Goal: Obtain resource: Download file/media

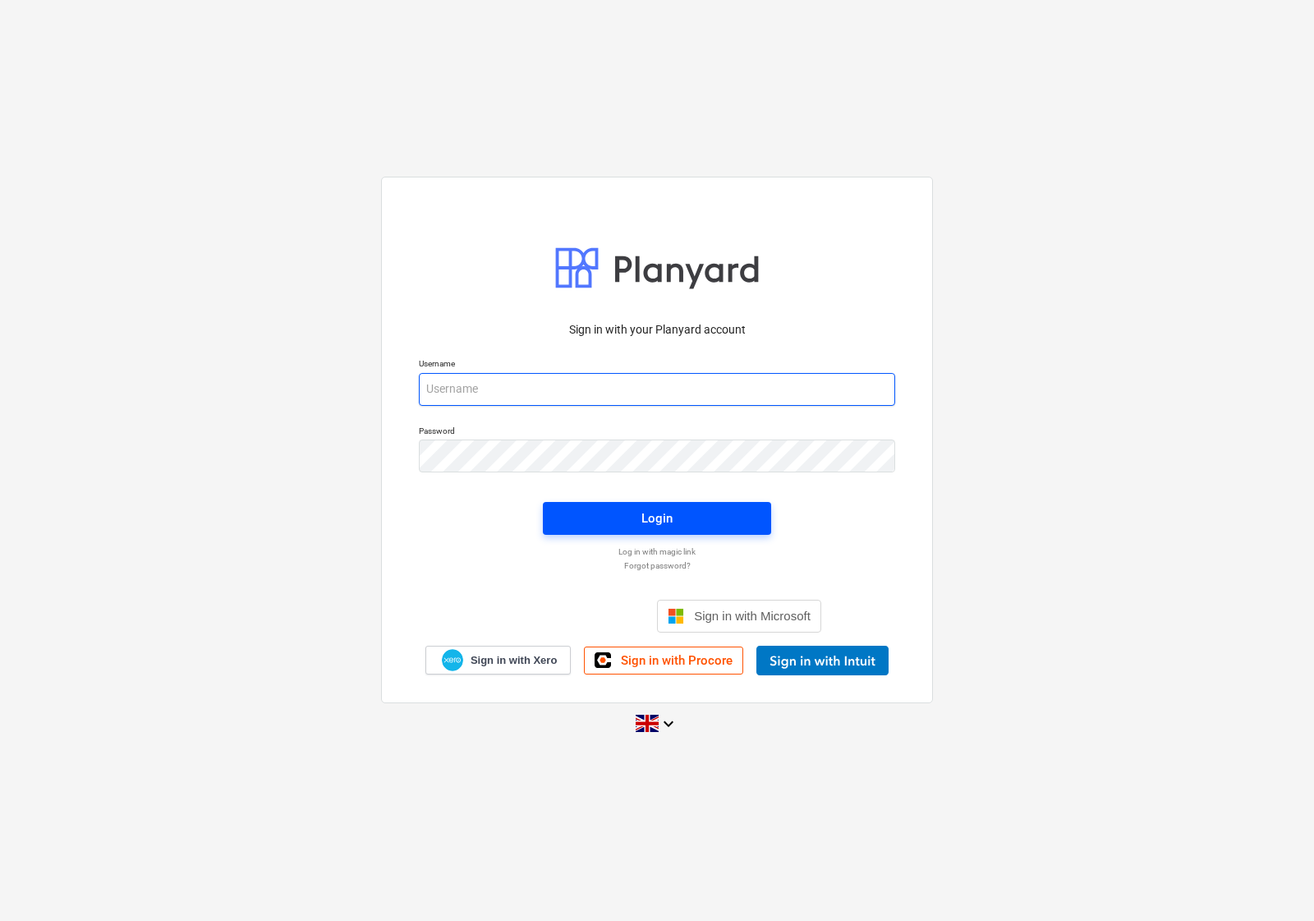
type input "accounts@en-group.co.uk"
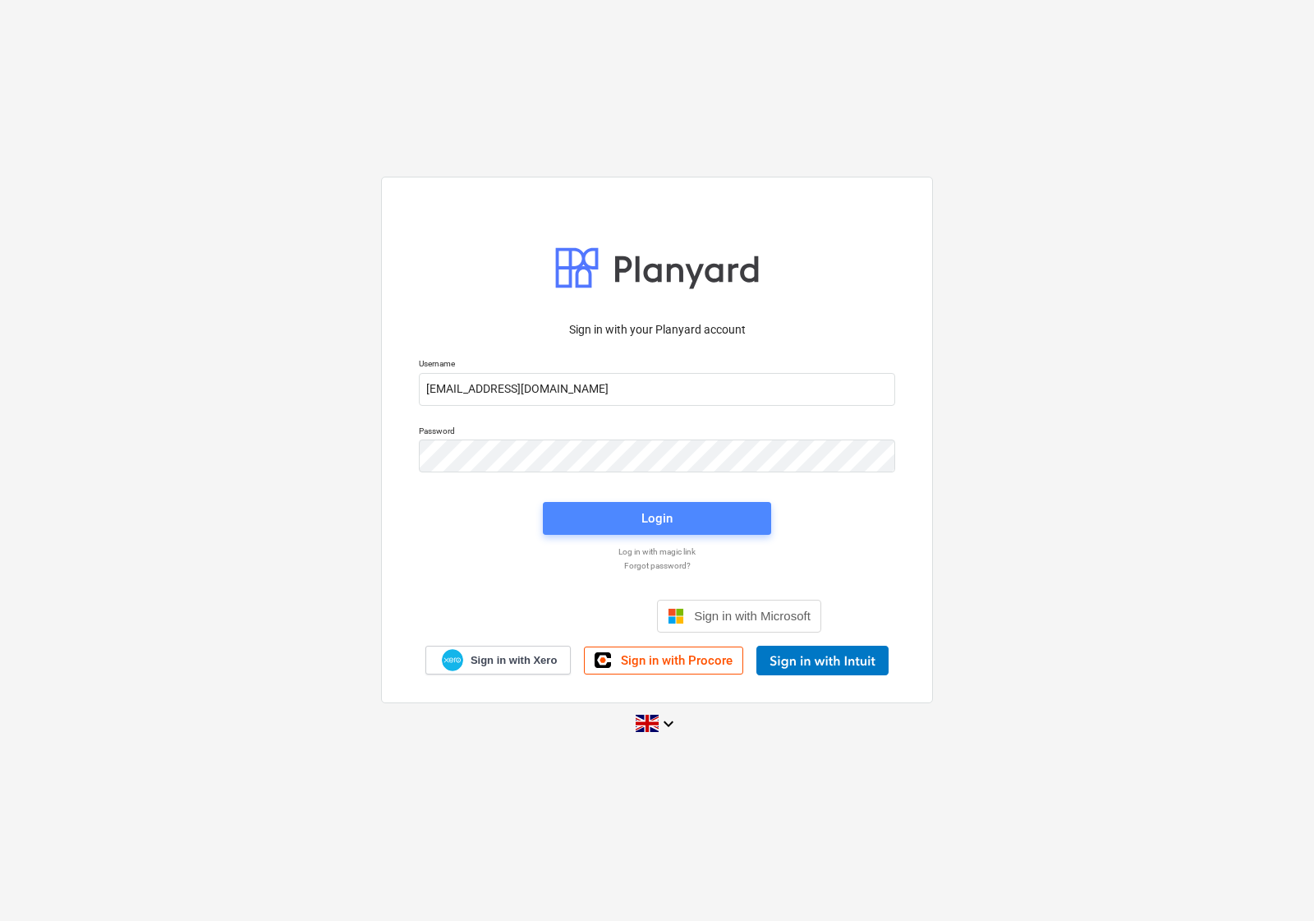
click at [614, 526] on span "Login" at bounding box center [657, 518] width 189 height 21
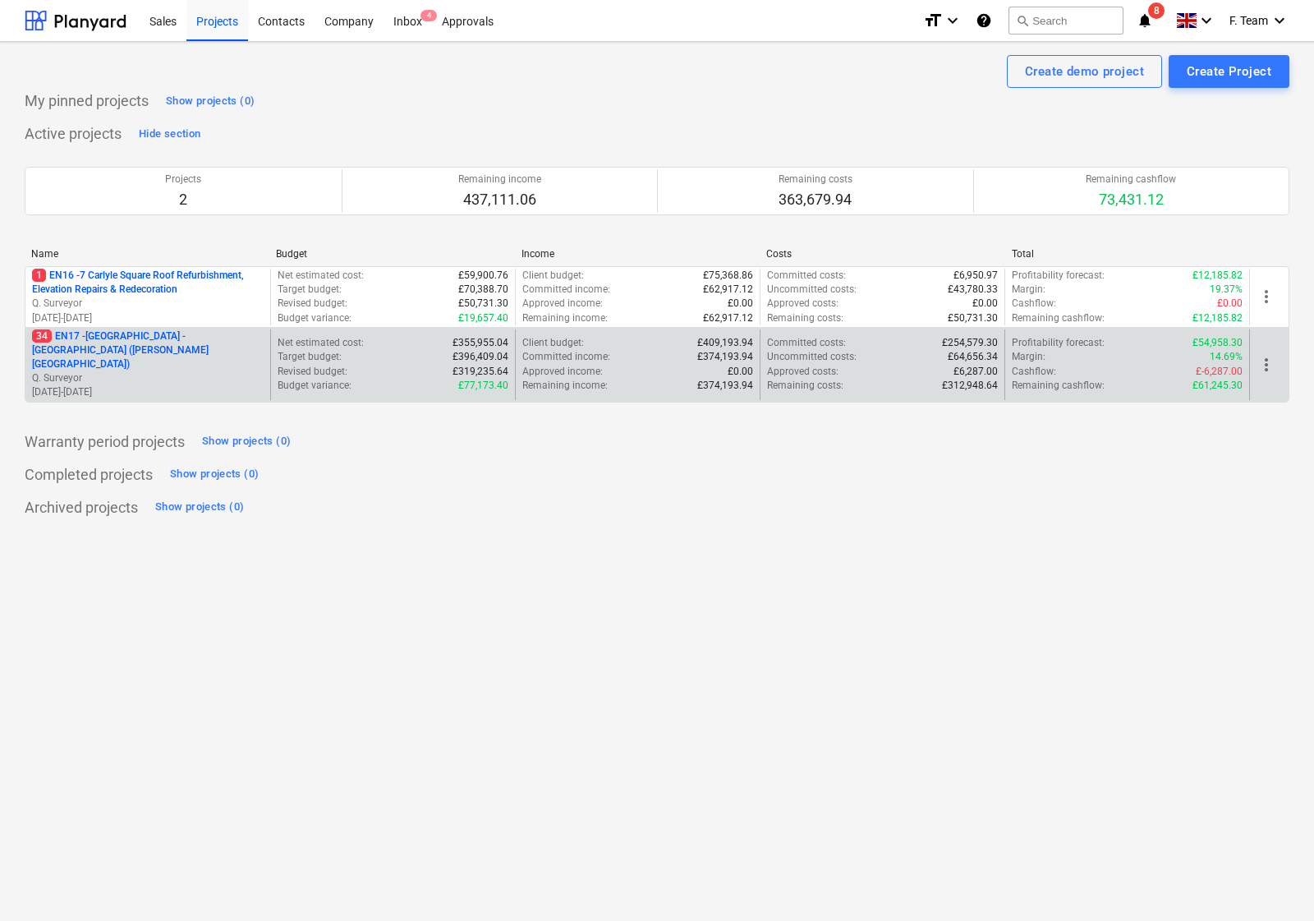
click at [216, 371] on p "Q. Surveyor" at bounding box center [148, 378] width 232 height 14
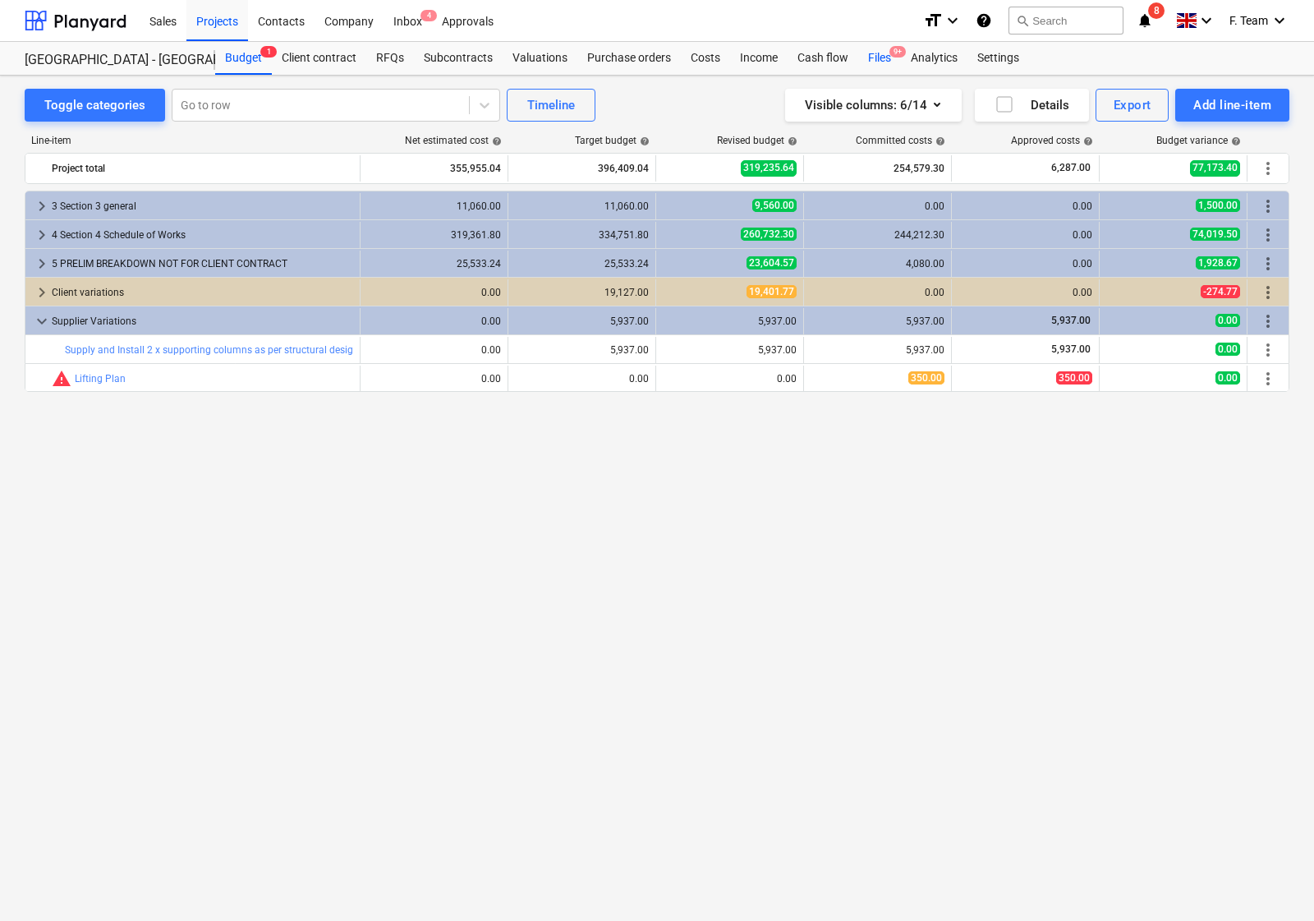
click at [872, 59] on div "Files 9+" at bounding box center [879, 58] width 43 height 33
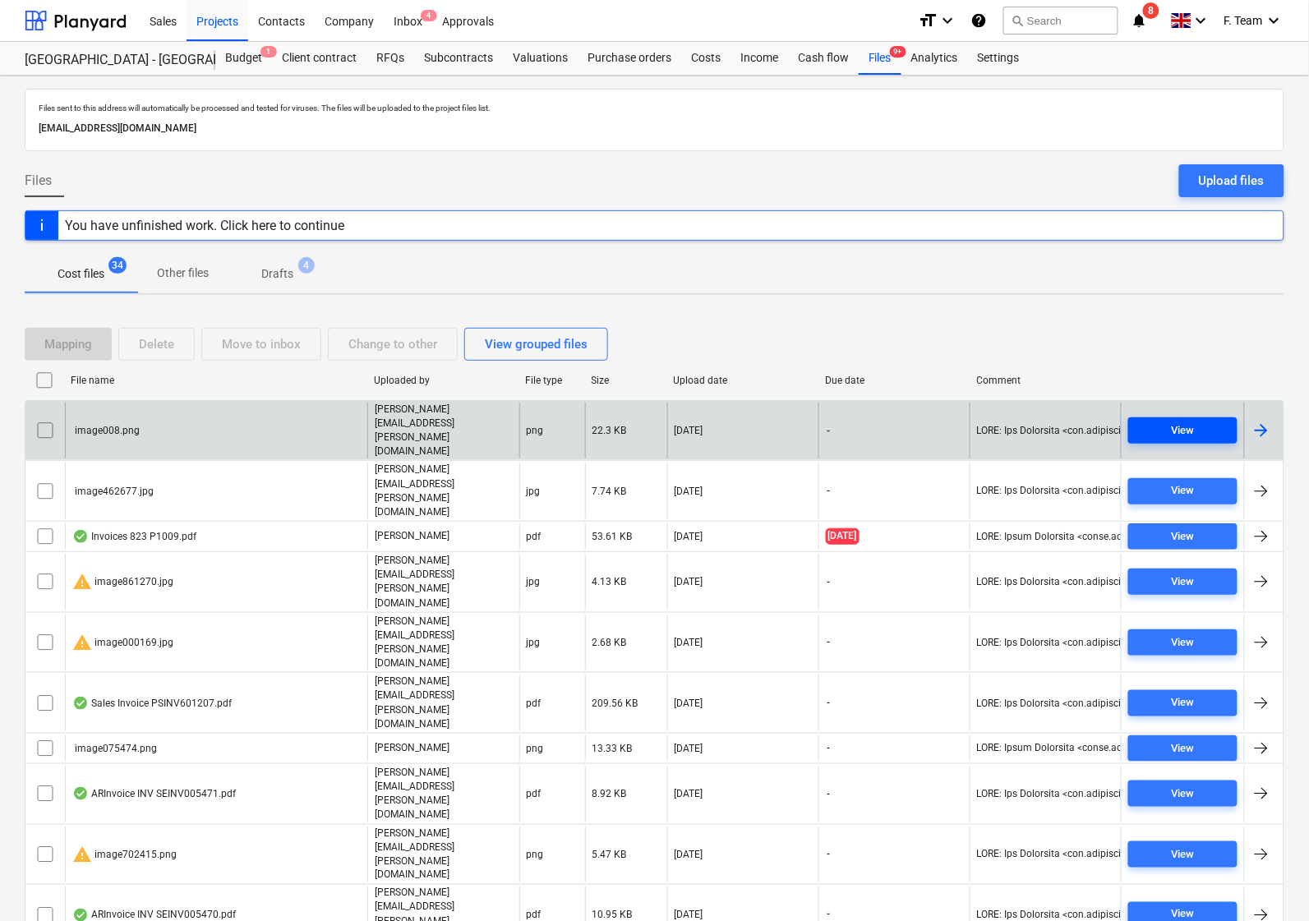
click at [1168, 421] on span "View" at bounding box center [1182, 430] width 96 height 19
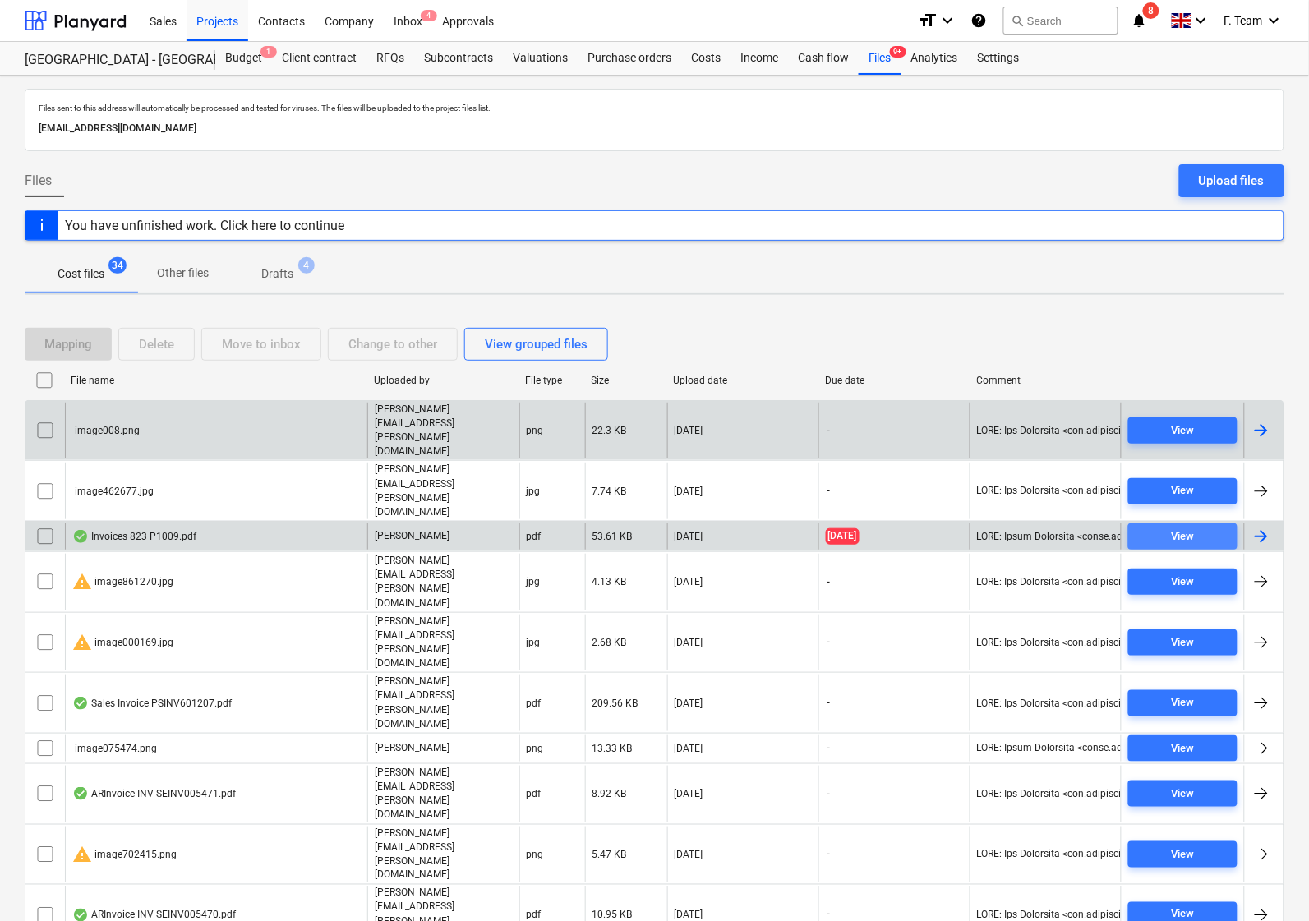
click at [1140, 527] on span "View" at bounding box center [1182, 536] width 96 height 19
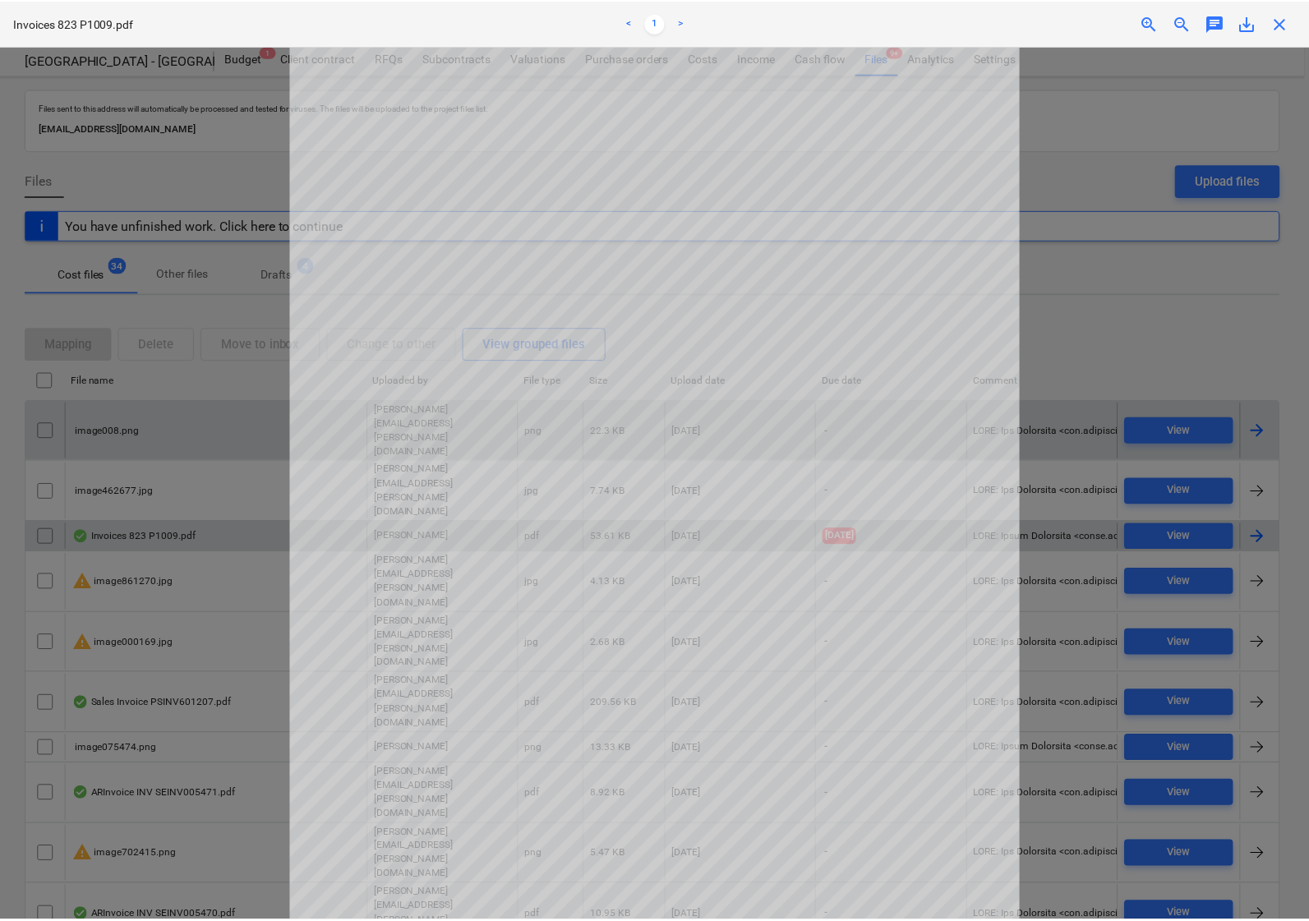
scroll to position [165, 0]
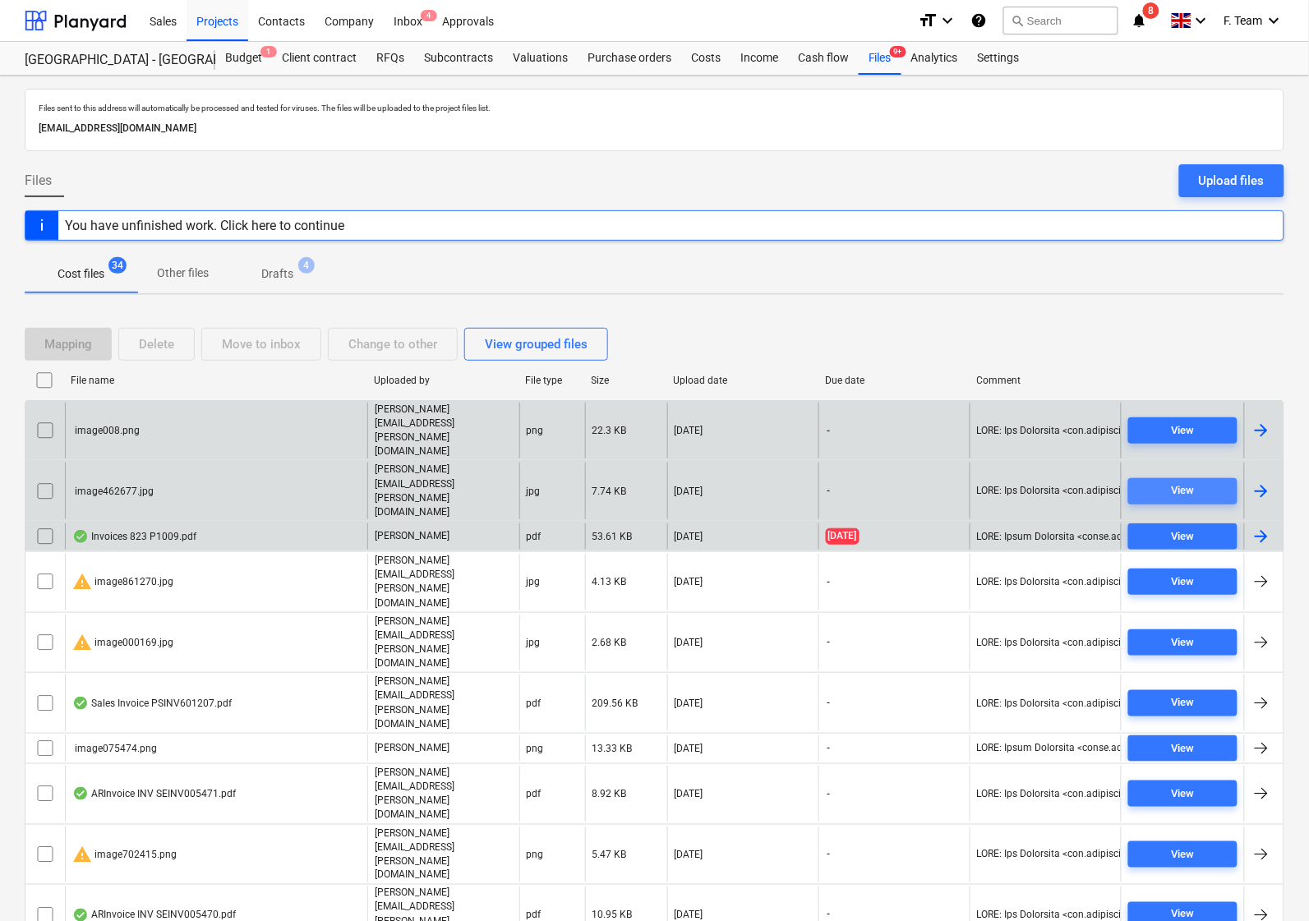
click at [1148, 481] on span "View" at bounding box center [1182, 490] width 96 height 19
click at [1148, 425] on button "View" at bounding box center [1182, 430] width 109 height 26
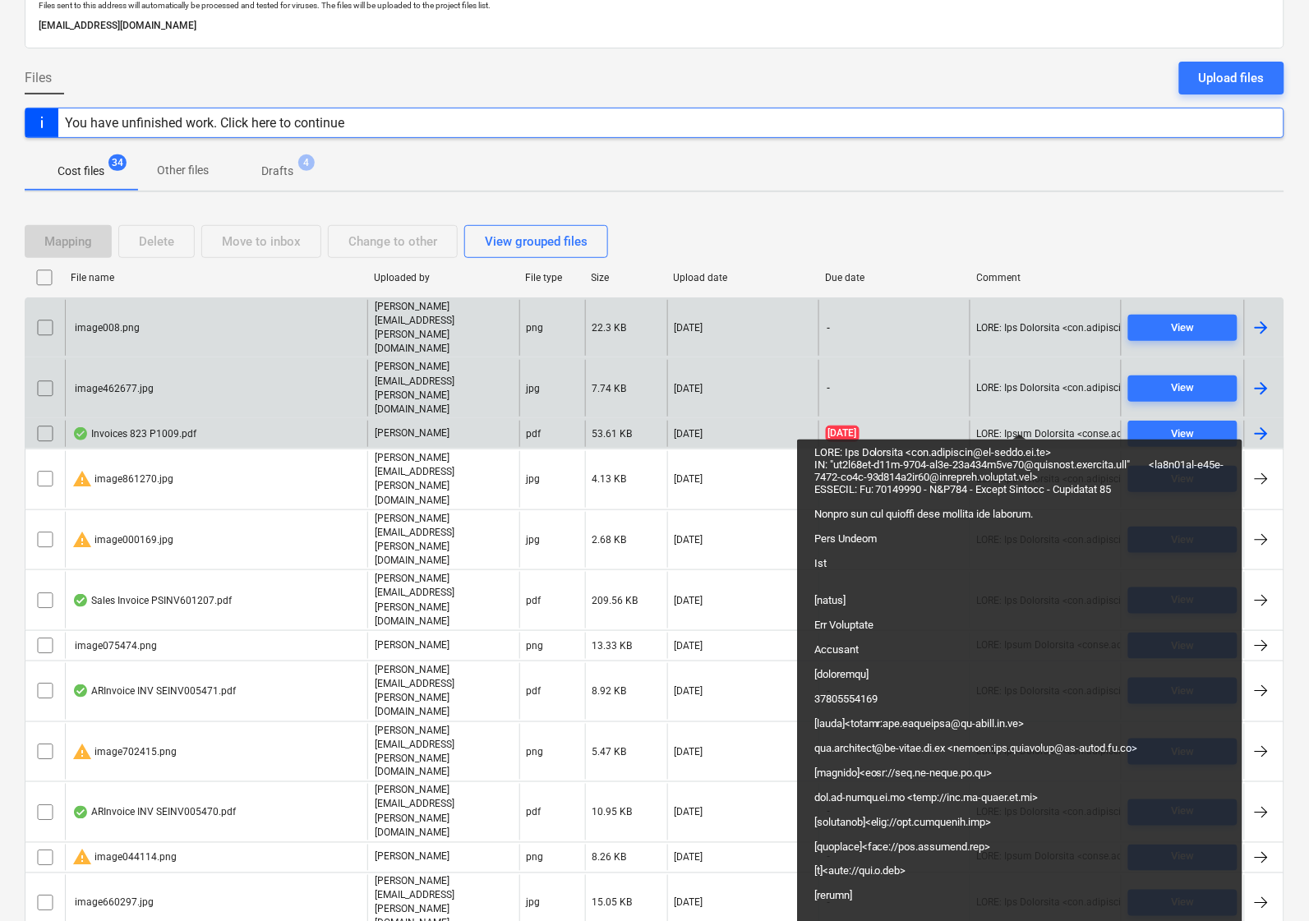
scroll to position [205, 0]
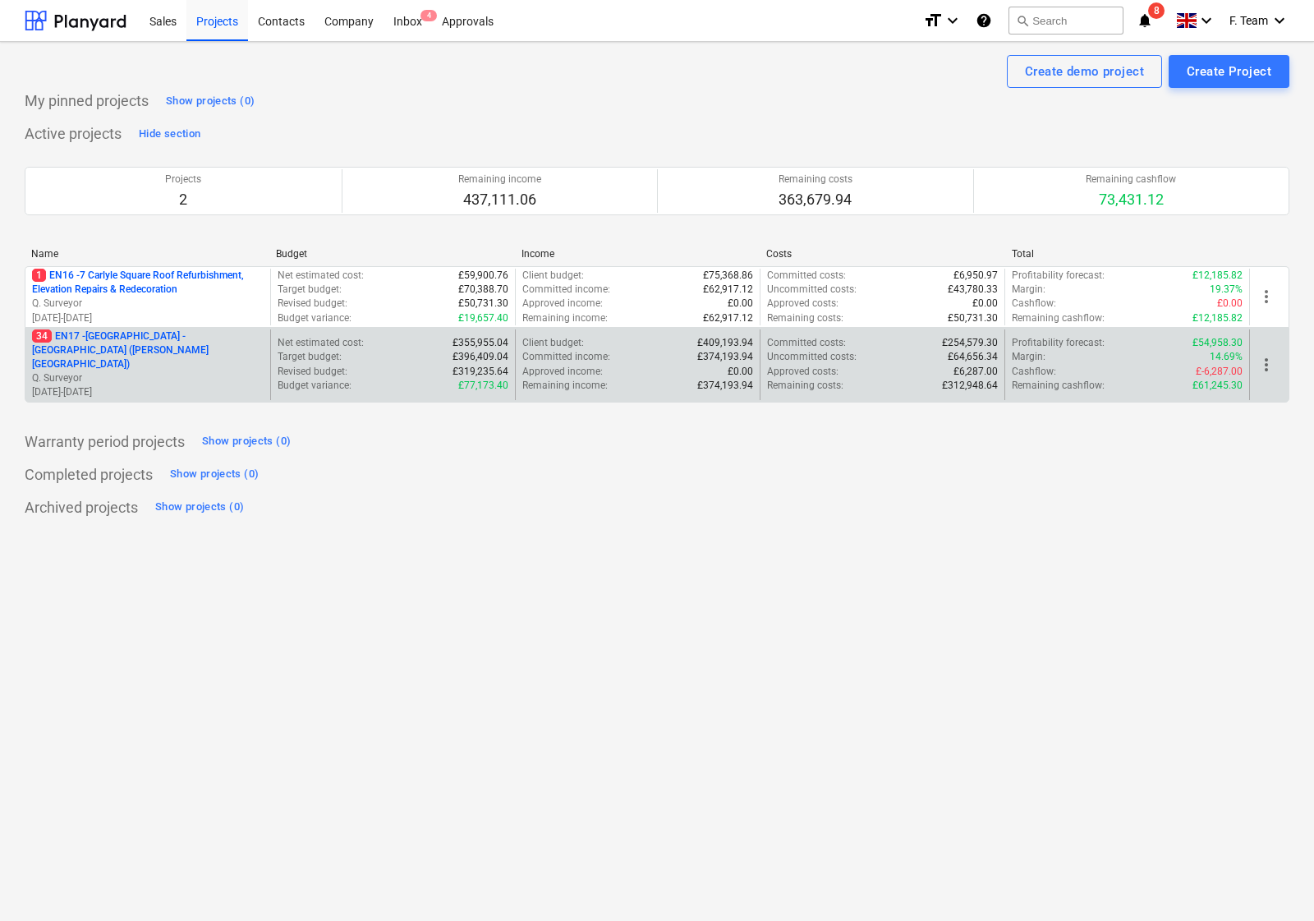
click at [248, 371] on p "Q. Surveyor" at bounding box center [148, 378] width 232 height 14
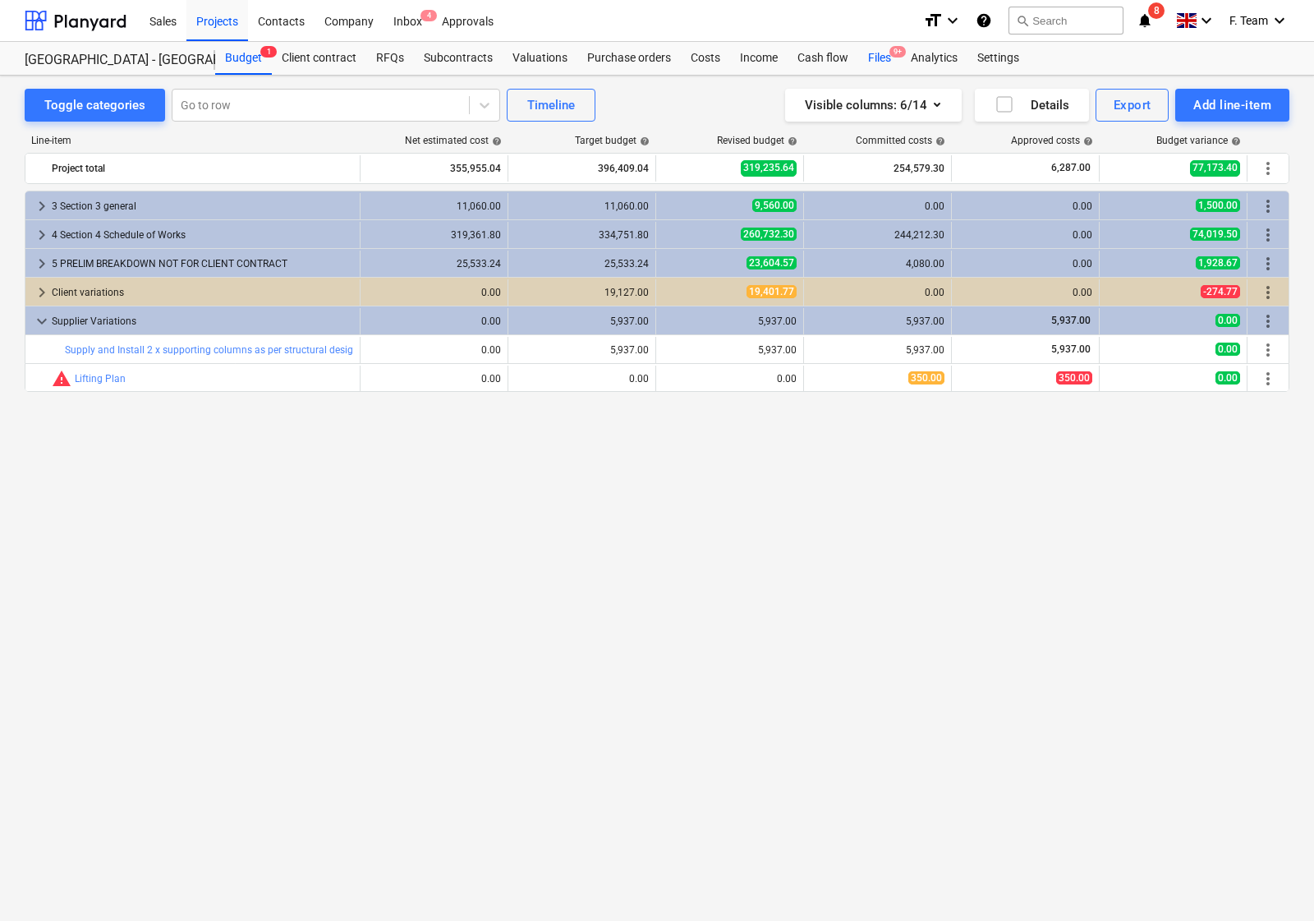
click at [880, 55] on div "Files 9+" at bounding box center [879, 58] width 43 height 33
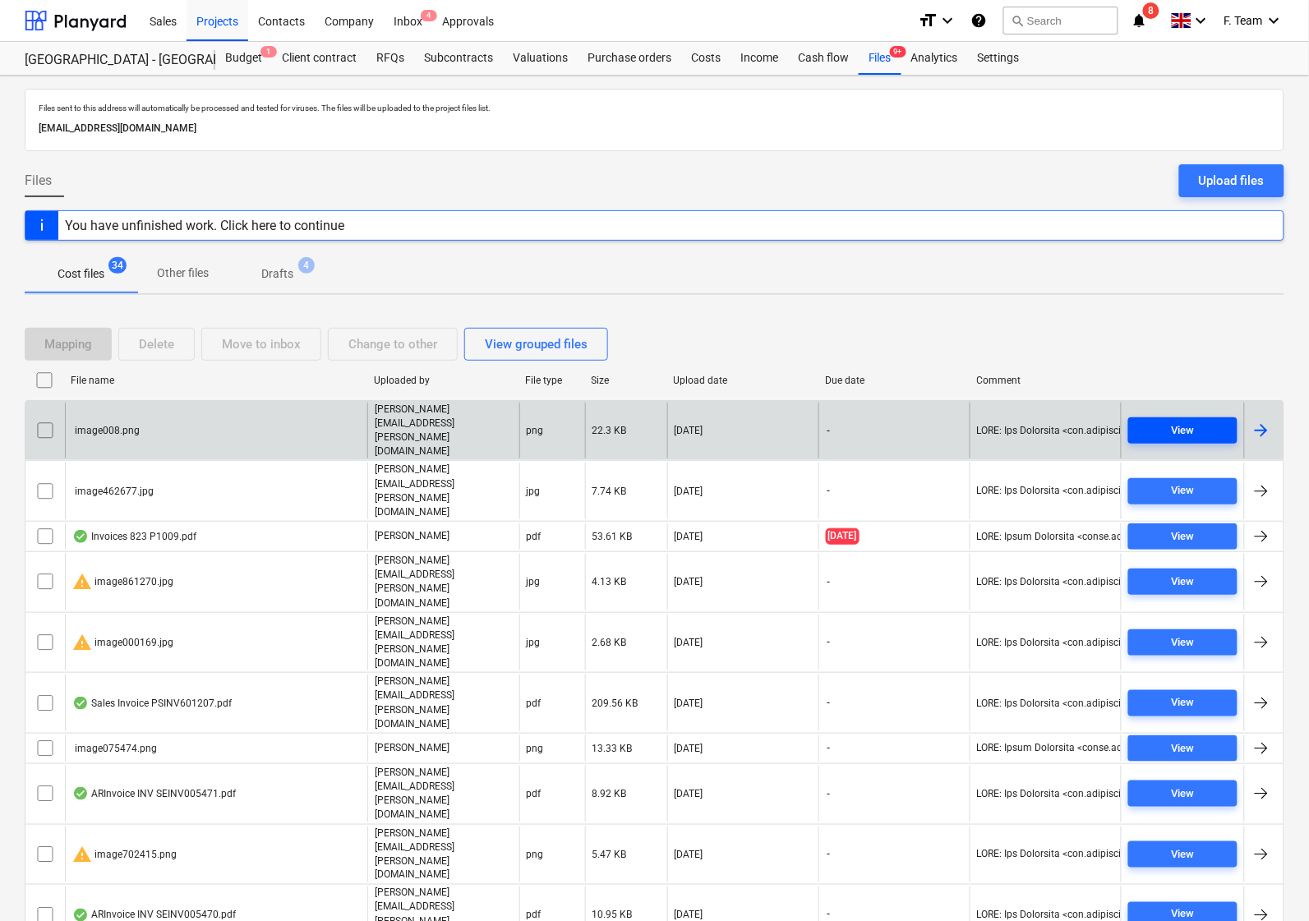
click at [1189, 421] on div "View" at bounding box center [1182, 430] width 23 height 19
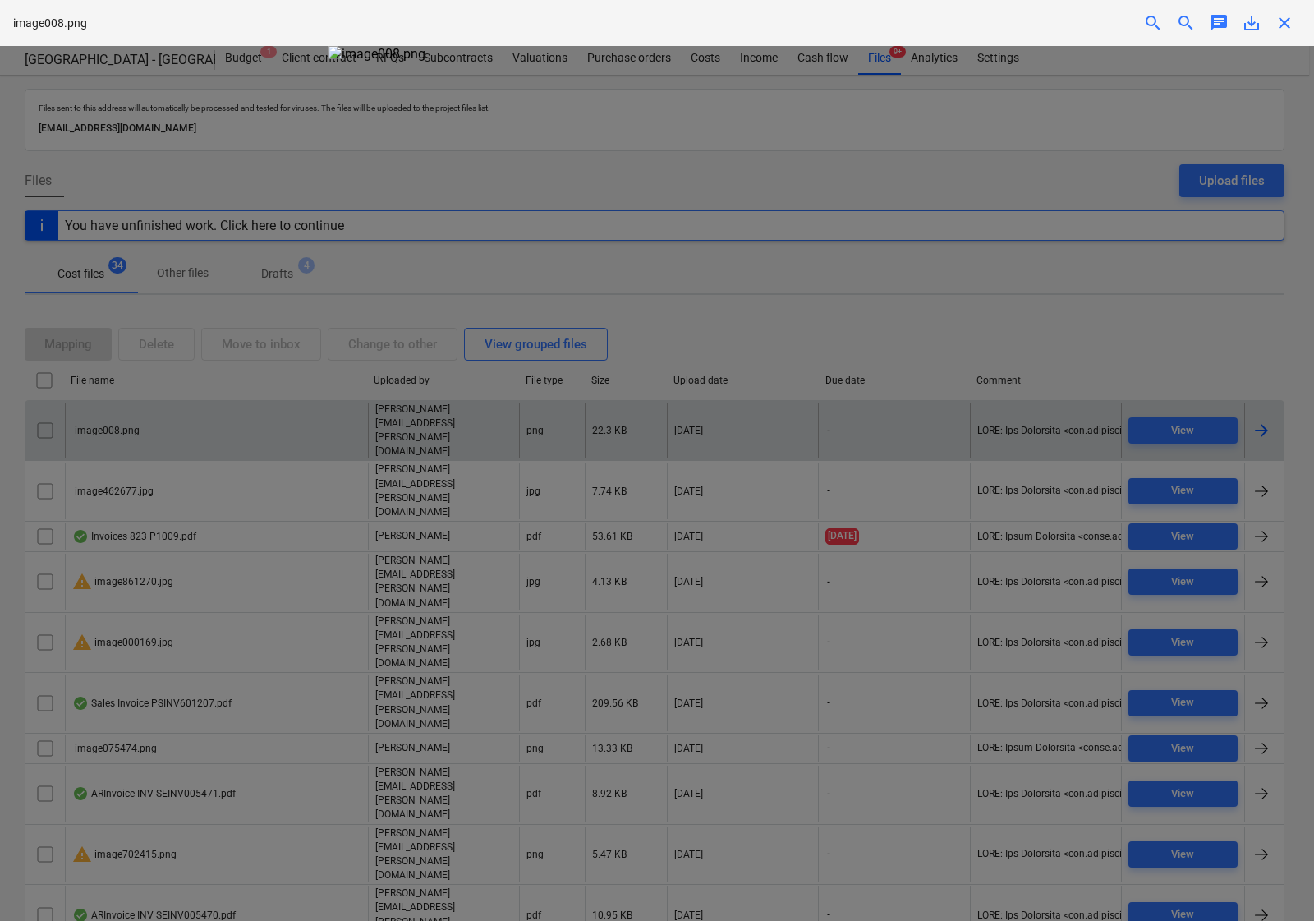
click at [1011, 350] on div at bounding box center [657, 483] width 1314 height 875
click at [1037, 179] on div at bounding box center [657, 483] width 1314 height 875
click at [690, 62] on img at bounding box center [657, 54] width 657 height 16
click at [1250, 21] on span "save_alt" at bounding box center [1252, 23] width 20 height 20
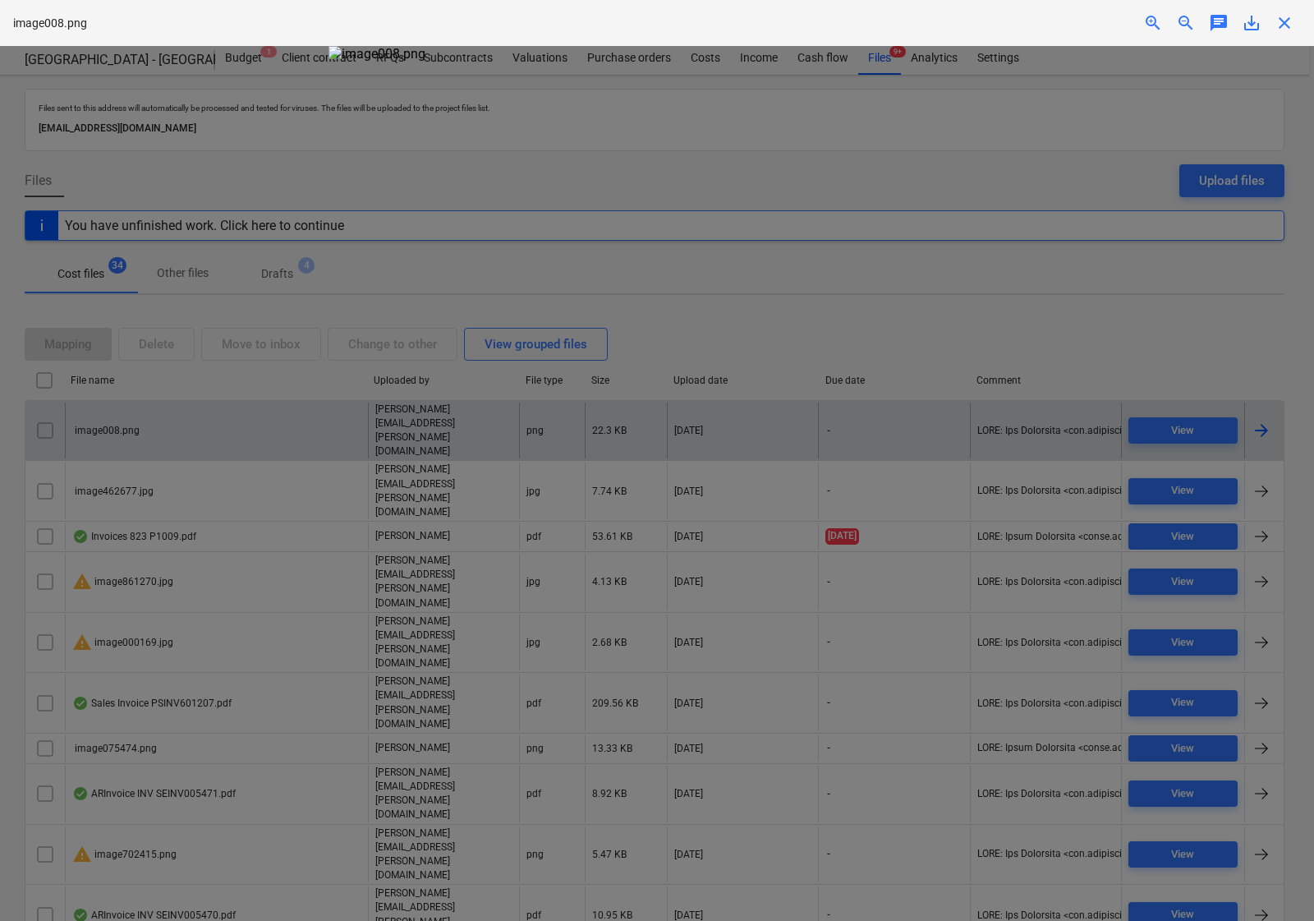
click at [1282, 30] on span "close" at bounding box center [1285, 23] width 20 height 20
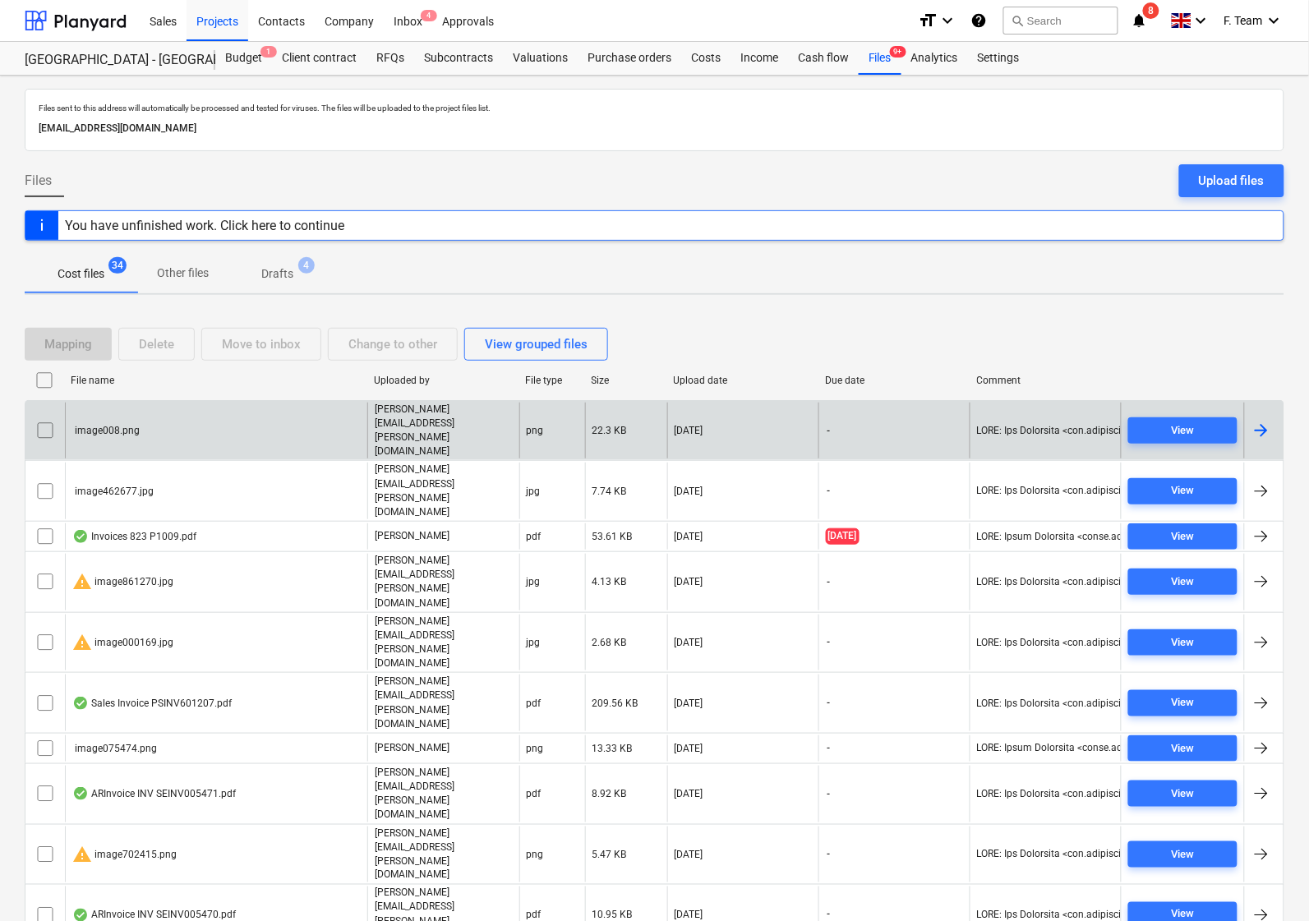
click at [846, 293] on div "Cost files 34 Other files Drafts 4" at bounding box center [654, 273] width 1259 height 39
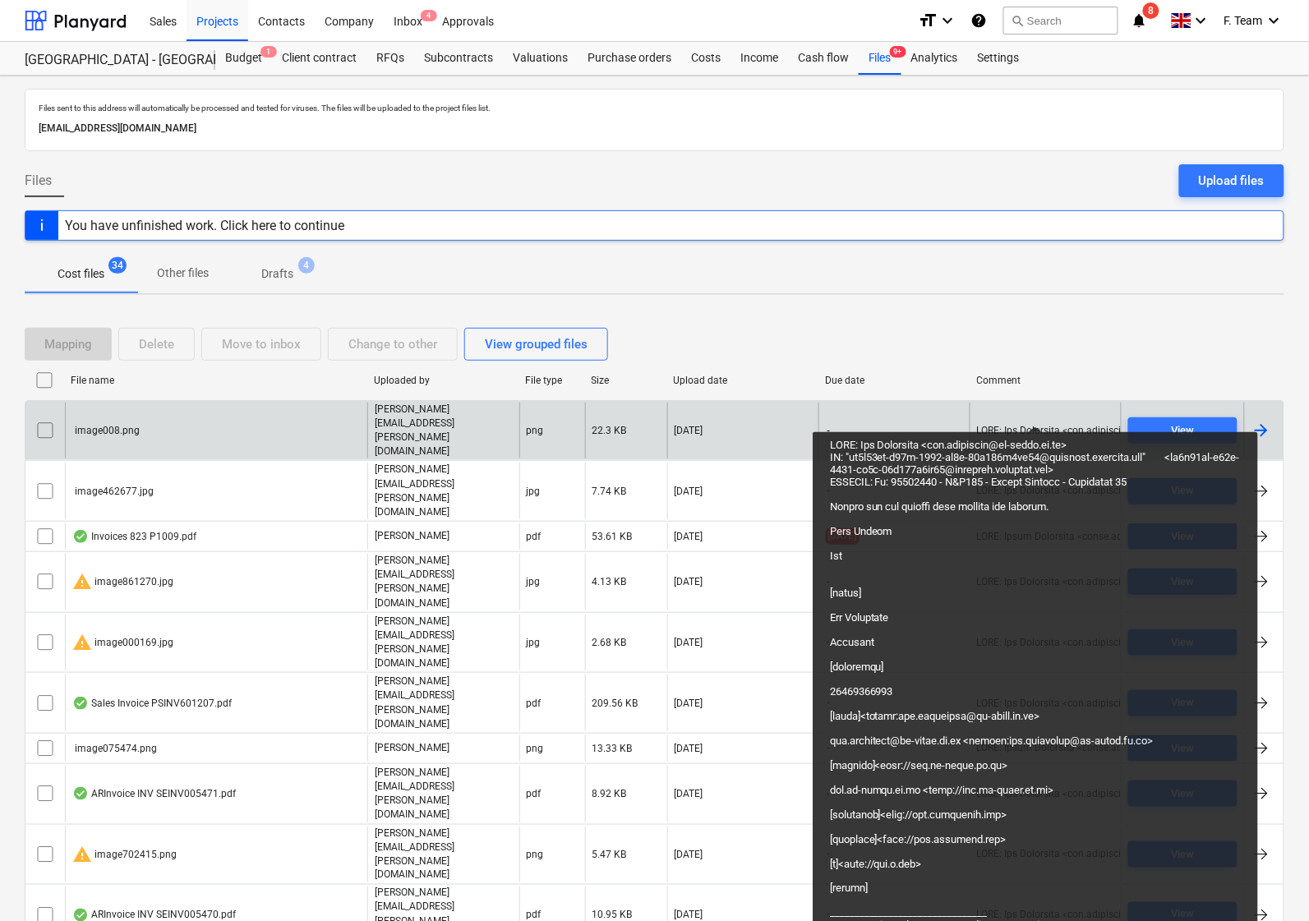
drag, startPoint x: 1035, startPoint y: 412, endPoint x: 1061, endPoint y: 415, distance: 26.5
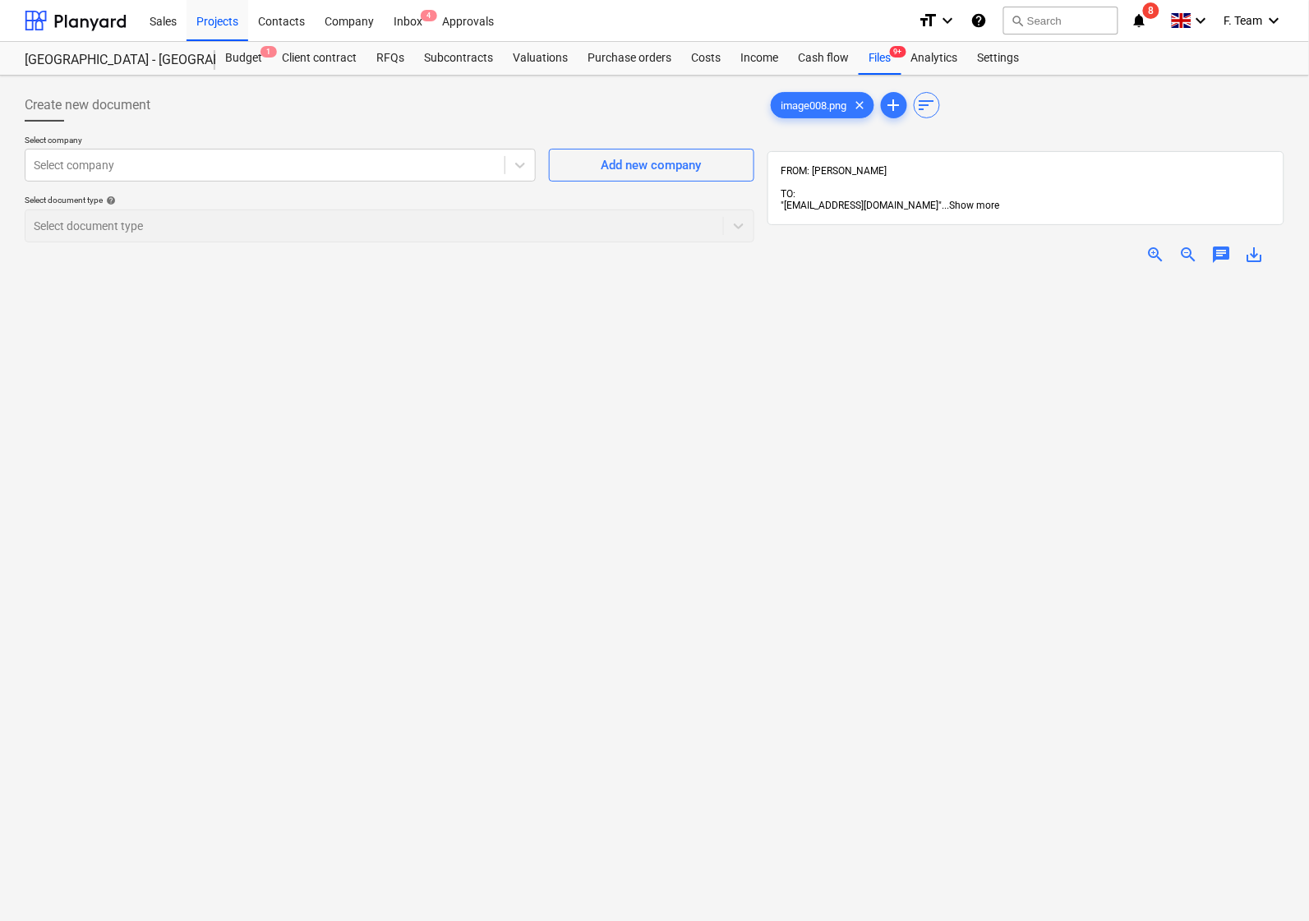
click at [1000, 200] on span "Show more" at bounding box center [975, 205] width 50 height 11
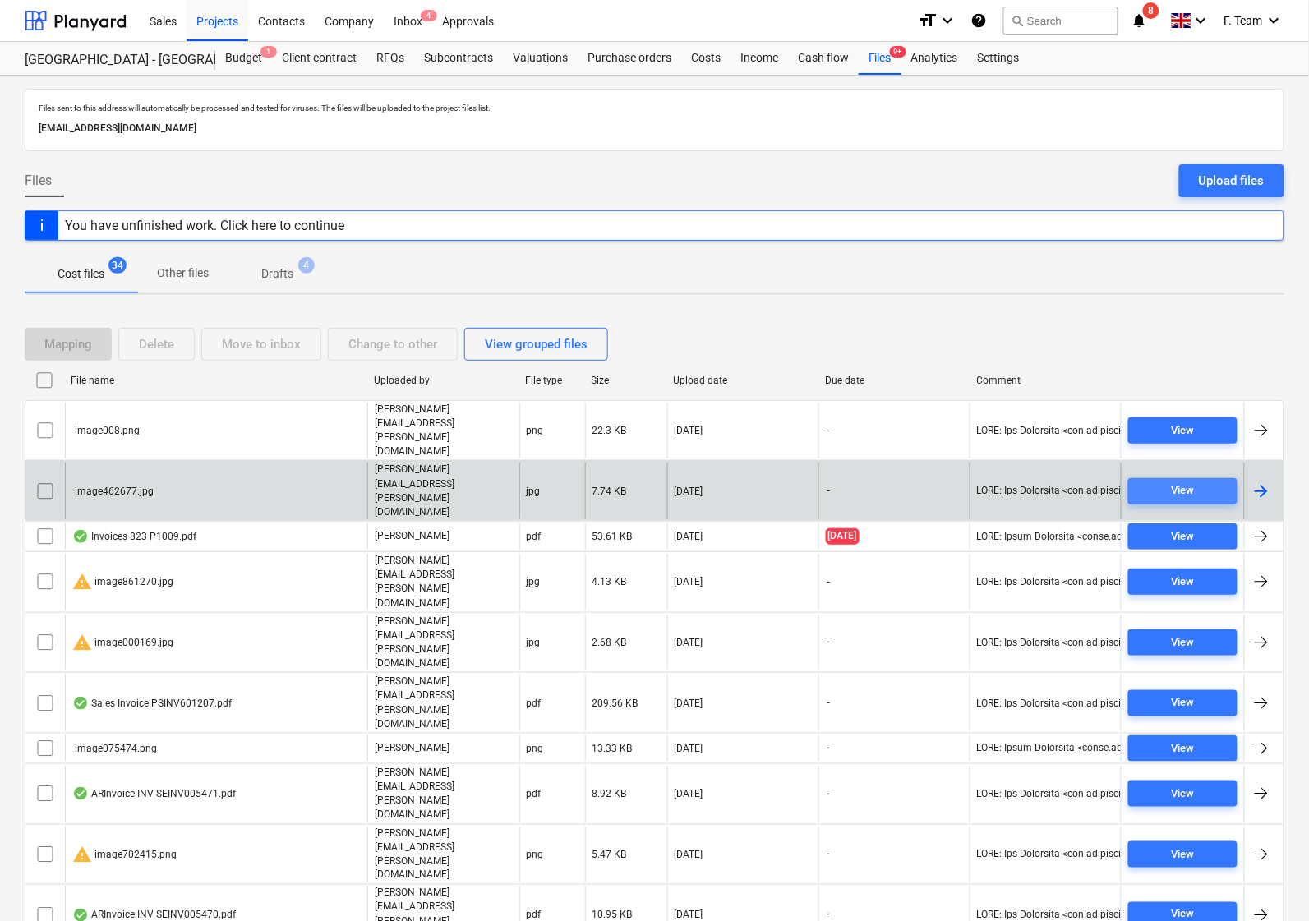
click at [1204, 478] on button "View" at bounding box center [1182, 491] width 109 height 26
click at [959, 274] on div "Cost files 34 Other files Drafts 4" at bounding box center [654, 273] width 1259 height 39
